Goal: Information Seeking & Learning: Learn about a topic

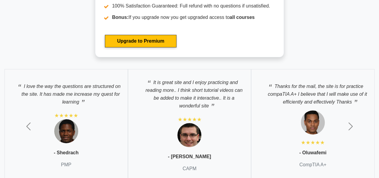
scroll to position [1176, 0]
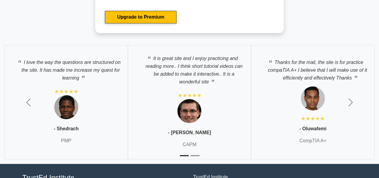
click at [204, 84] on div "It is great site and I enjoy practicing and reading more.. I think short tutori…" at bounding box center [189, 102] width 123 height 114
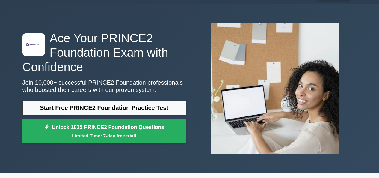
scroll to position [0, 0]
